Goal: Transaction & Acquisition: Purchase product/service

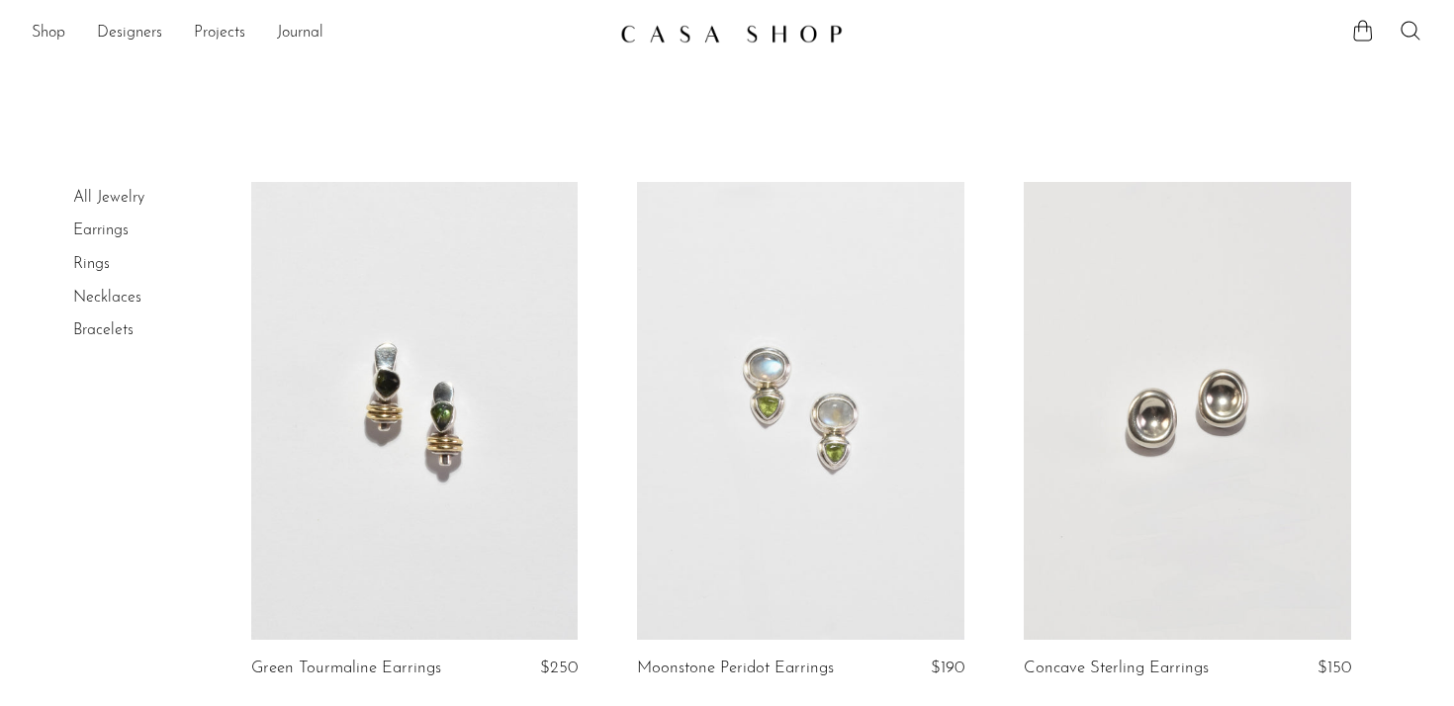
click at [112, 230] on link "Earrings" at bounding box center [100, 231] width 55 height 16
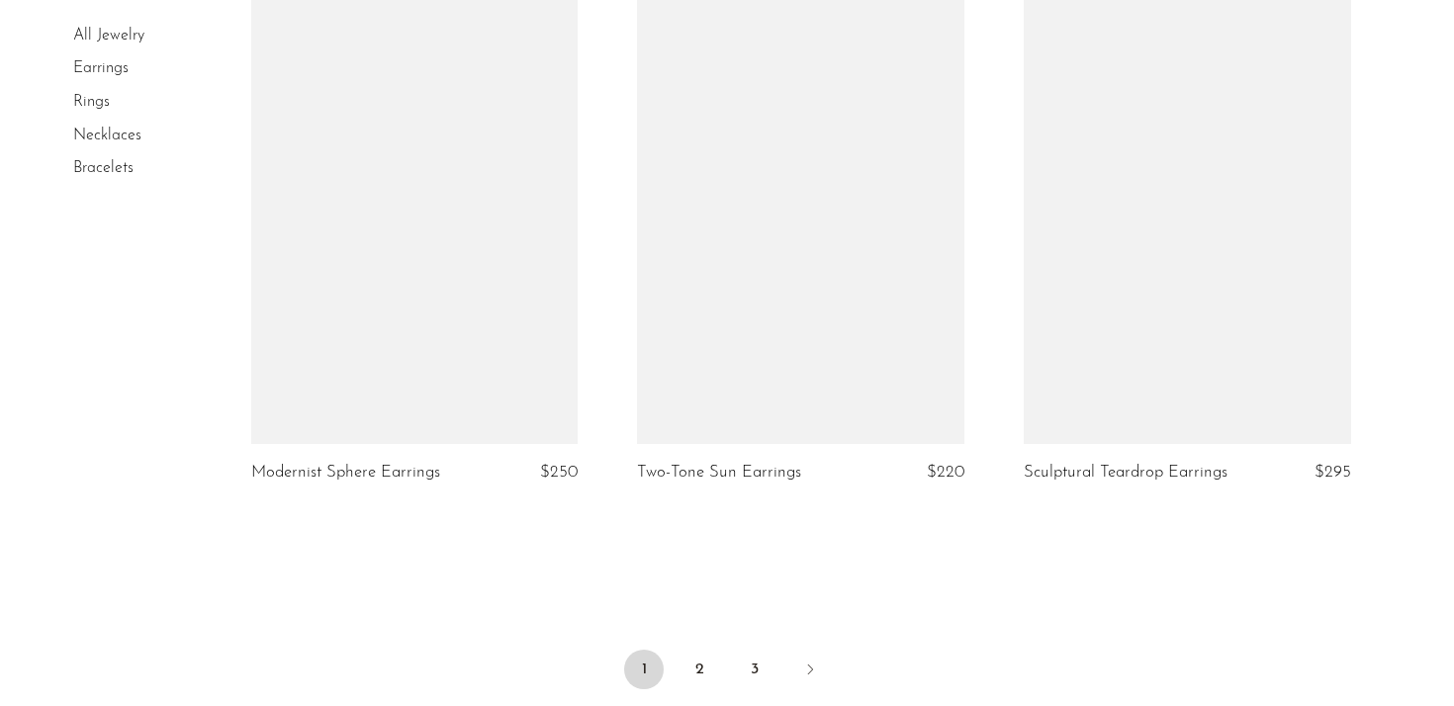
scroll to position [6283, 0]
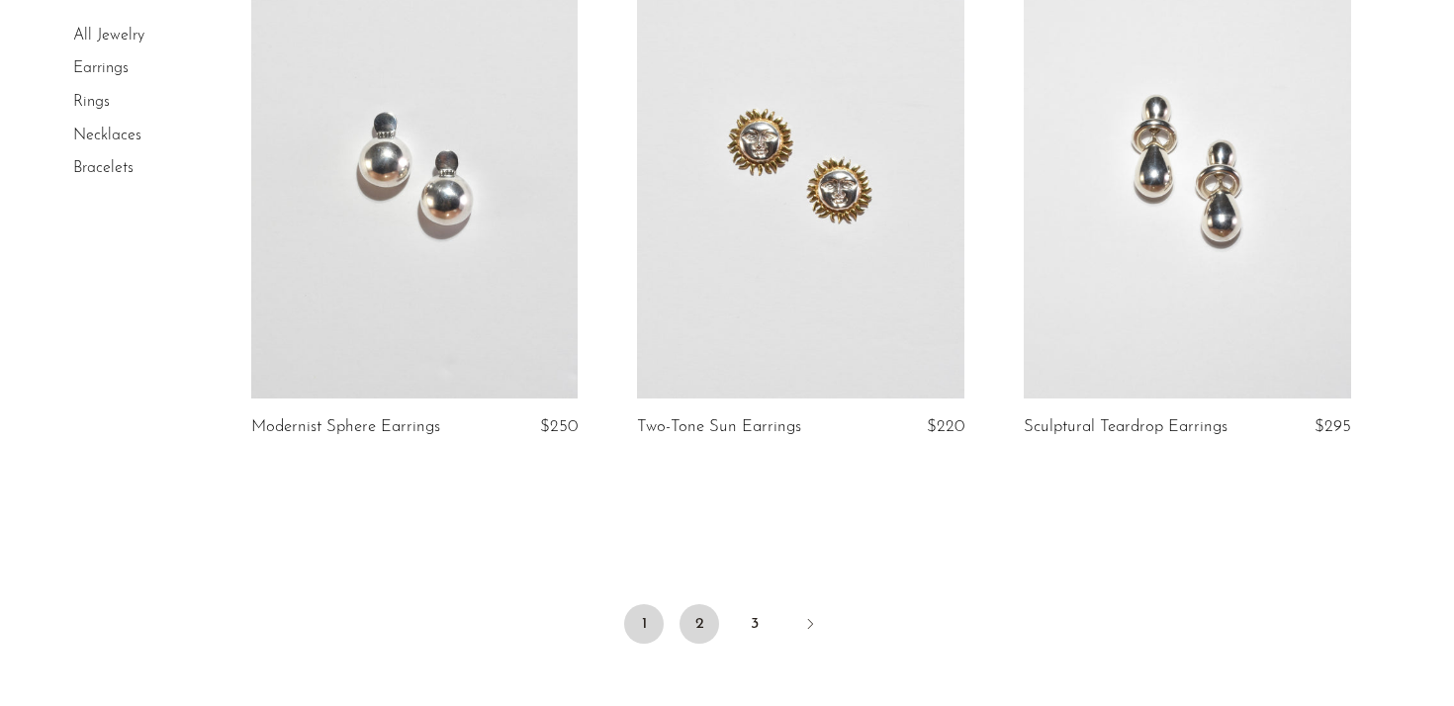
click at [692, 615] on link "2" at bounding box center [700, 624] width 40 height 40
